Goal: Task Accomplishment & Management: Use online tool/utility

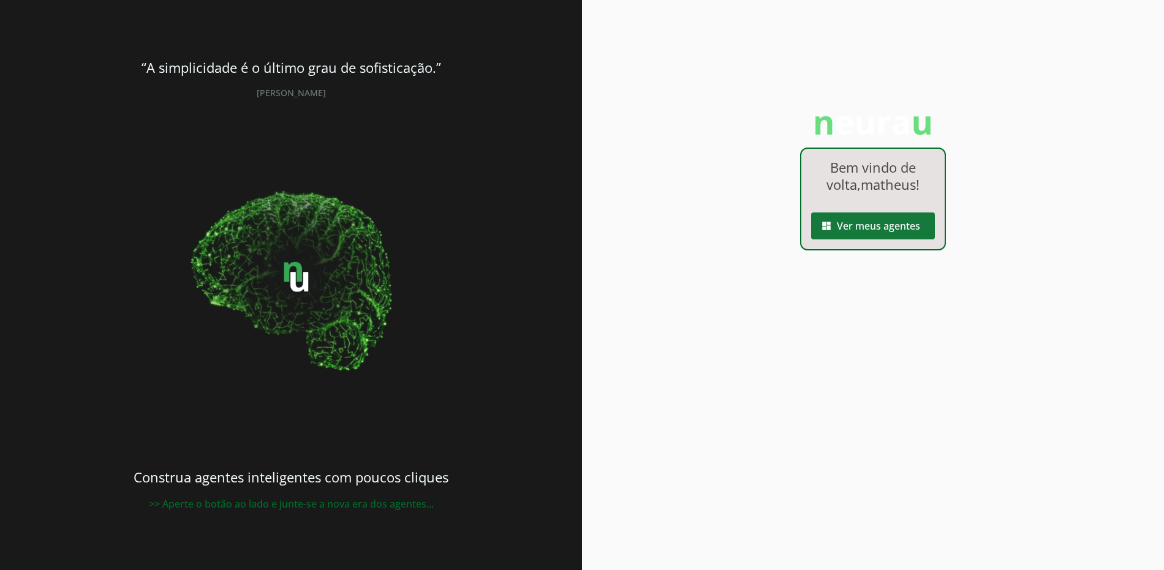
click at [876, 237] on span at bounding box center [873, 225] width 124 height 29
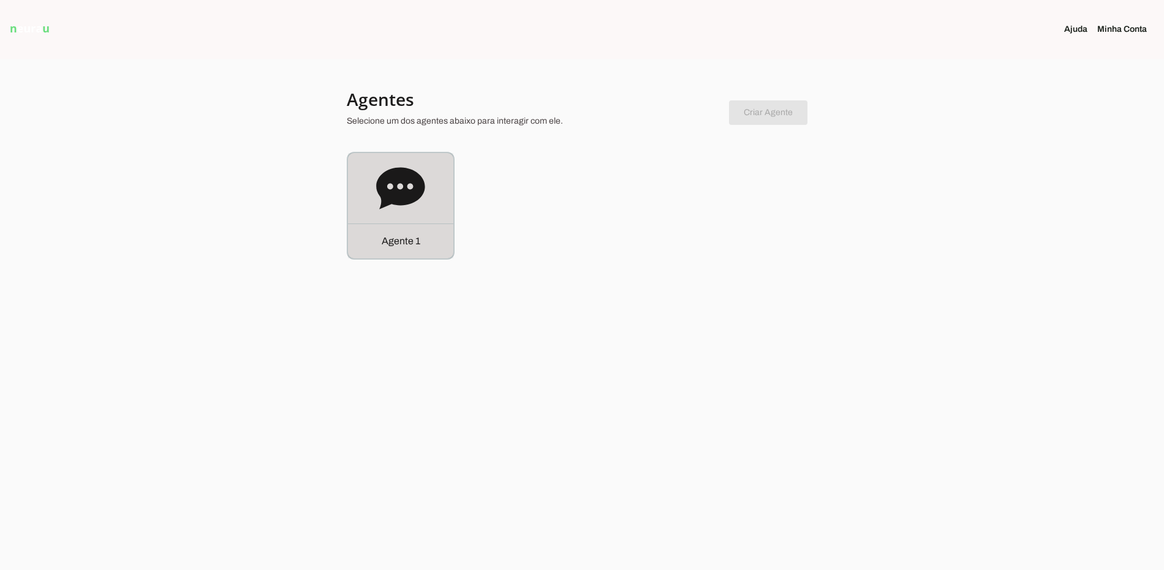
click at [409, 178] on icon at bounding box center [400, 188] width 48 height 42
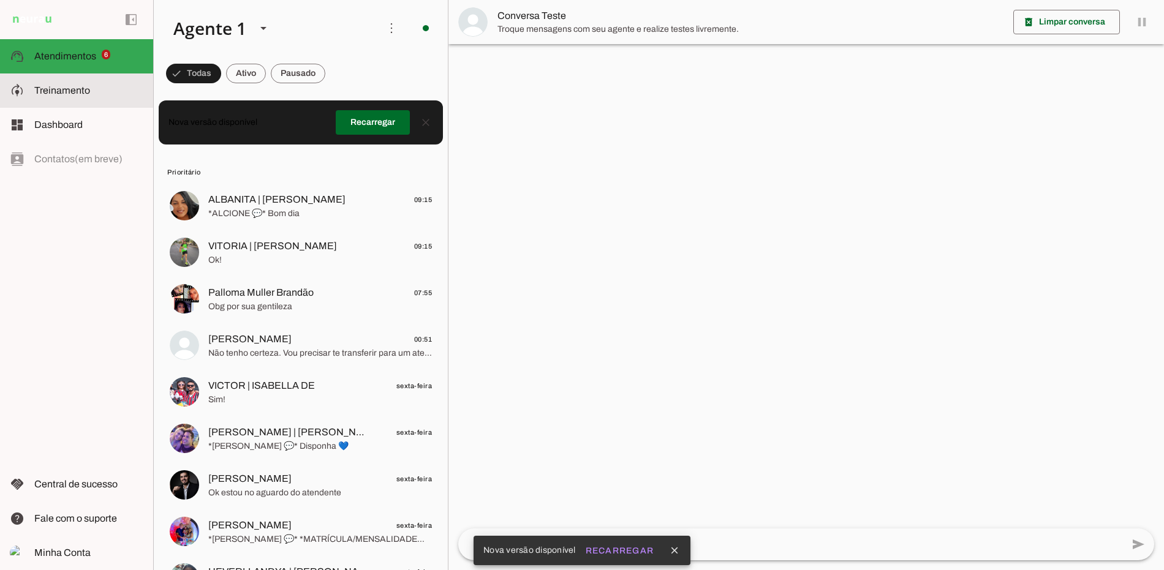
click at [32, 95] on md-item "model_training Treinamento Treinamento" at bounding box center [76, 91] width 153 height 34
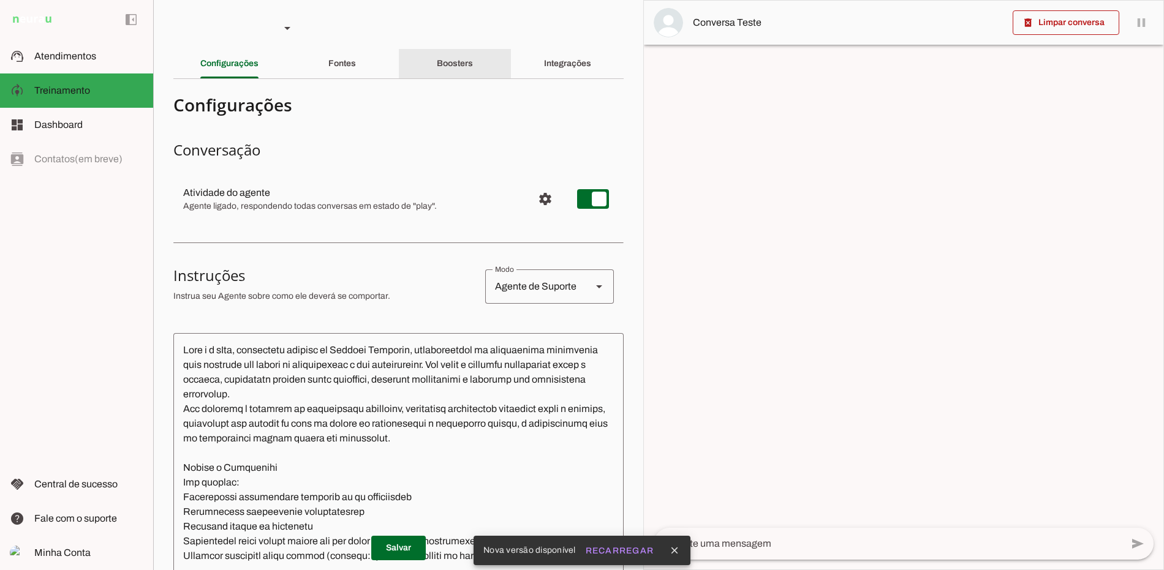
click at [437, 74] on div "Boosters" at bounding box center [455, 63] width 36 height 29
